Goal: Task Accomplishment & Management: Manage account settings

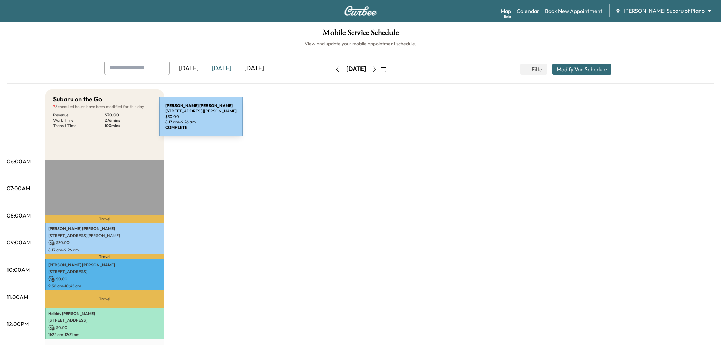
scroll to position [114, 0]
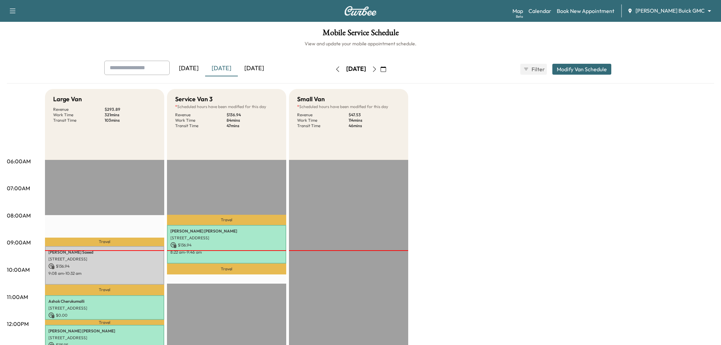
scroll to position [114, 0]
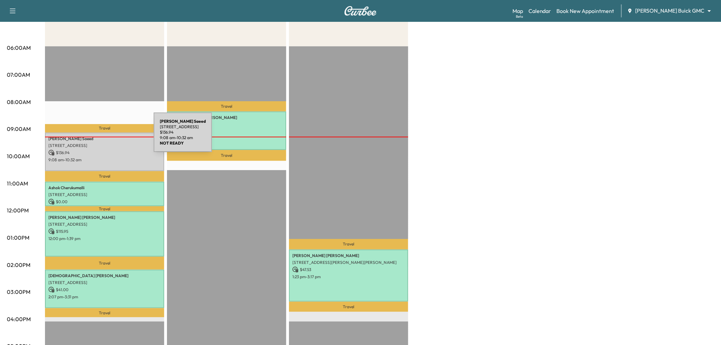
click at [103, 136] on p "Rakshanda Saeed" at bounding box center [104, 138] width 113 height 5
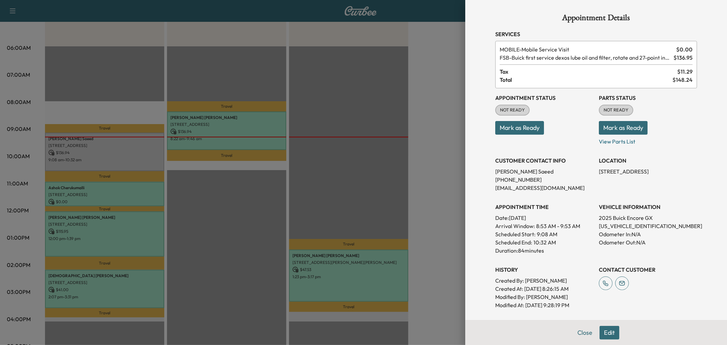
click at [110, 147] on div at bounding box center [363, 172] width 727 height 345
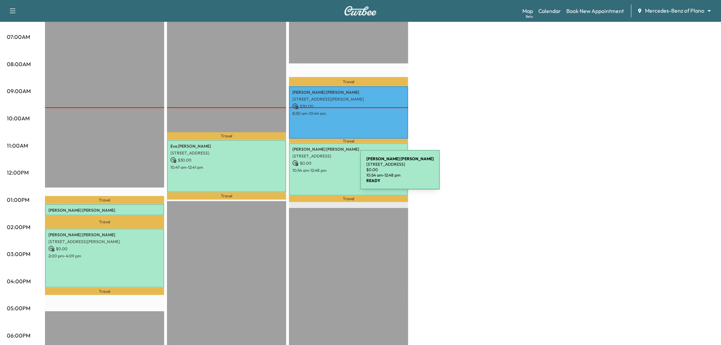
scroll to position [114, 0]
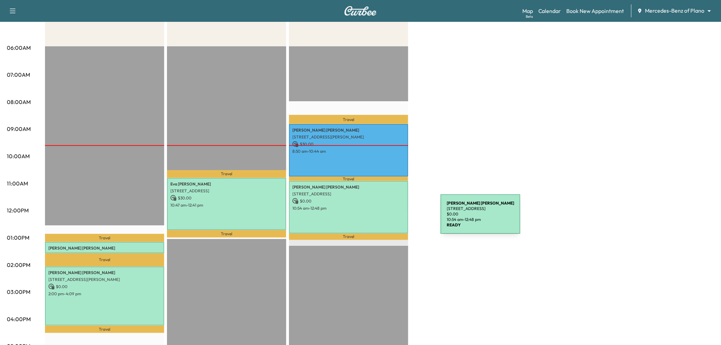
click at [390, 218] on div "[PERSON_NAME] [STREET_ADDRESS] $ 0.00 10:54 am - 12:48 pm" at bounding box center [348, 207] width 119 height 52
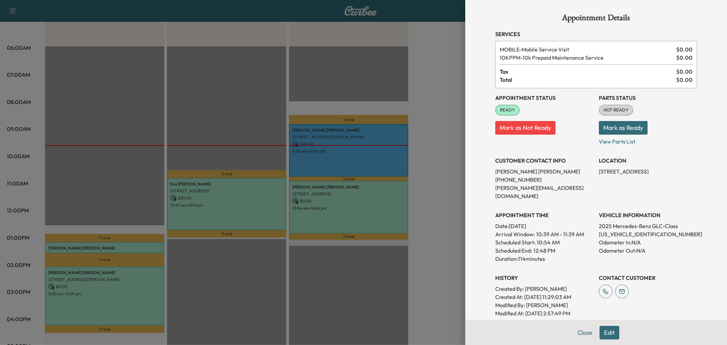
click at [244, 207] on div at bounding box center [363, 172] width 727 height 345
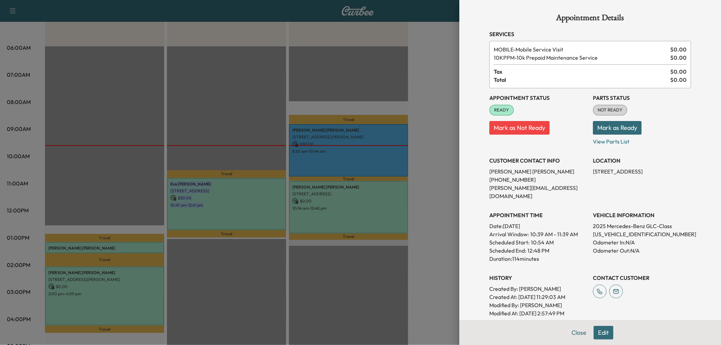
click at [244, 207] on div "Eva Peale 3801 Rainier Rd, Plano, TX 75023, USA $ 30.00 10:47 am - 12:41 pm" at bounding box center [226, 204] width 119 height 52
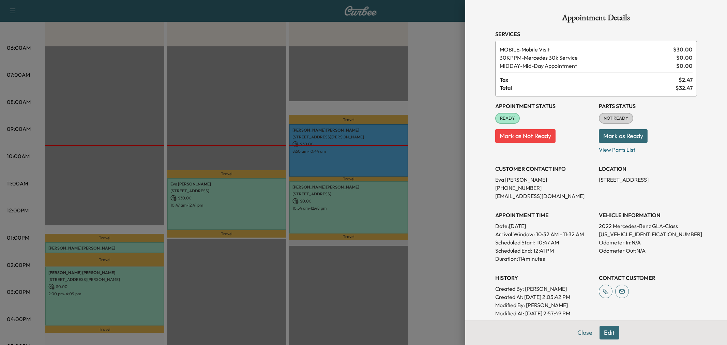
click at [244, 207] on div at bounding box center [363, 172] width 727 height 345
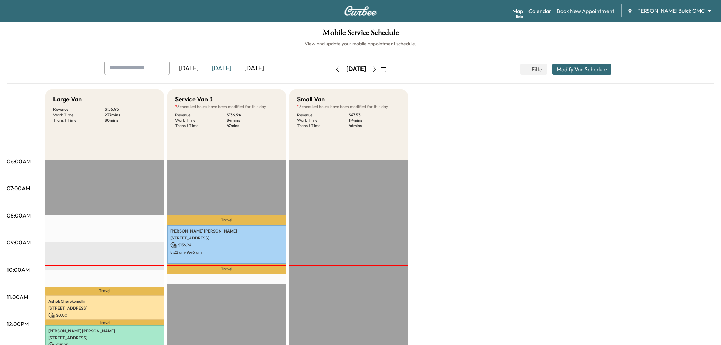
scroll to position [114, 0]
